Goal: Check status

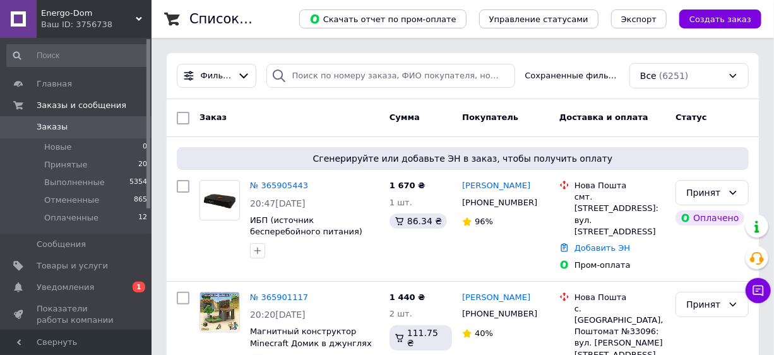
click at [44, 125] on span "Заказы" at bounding box center [52, 126] width 31 height 11
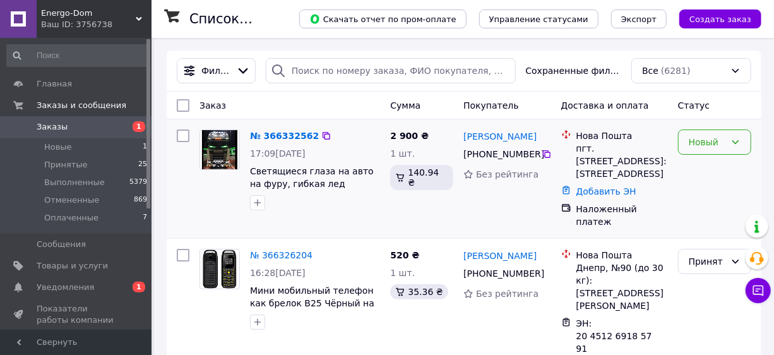
click at [682, 143] on div "Новый" at bounding box center [714, 141] width 73 height 25
click at [699, 165] on li "Принят" at bounding box center [715, 169] width 72 height 23
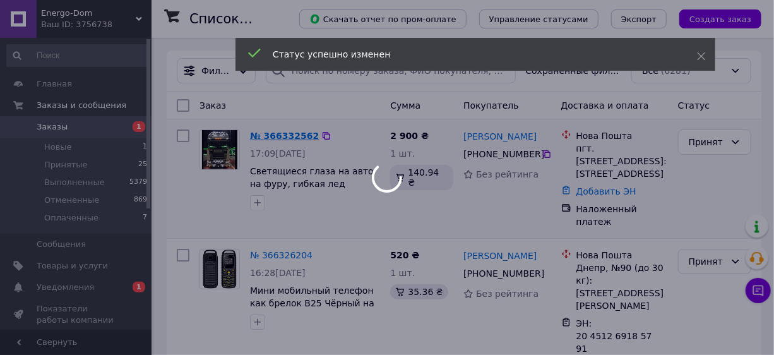
click at [285, 136] on link "№ 366332562" at bounding box center [284, 136] width 69 height 10
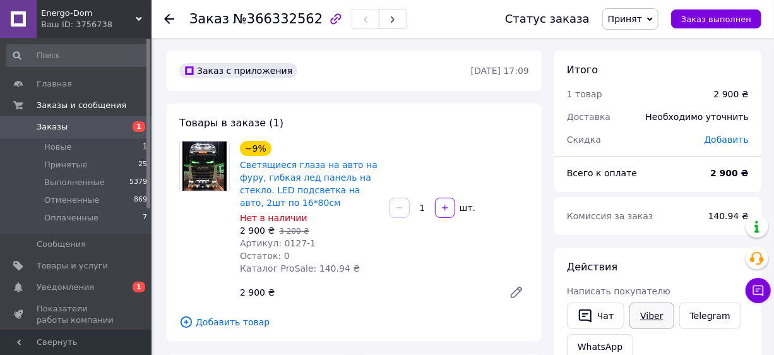
click at [652, 322] on link "Viber" at bounding box center [651, 315] width 44 height 27
